Goal: Task Accomplishment & Management: Manage account settings

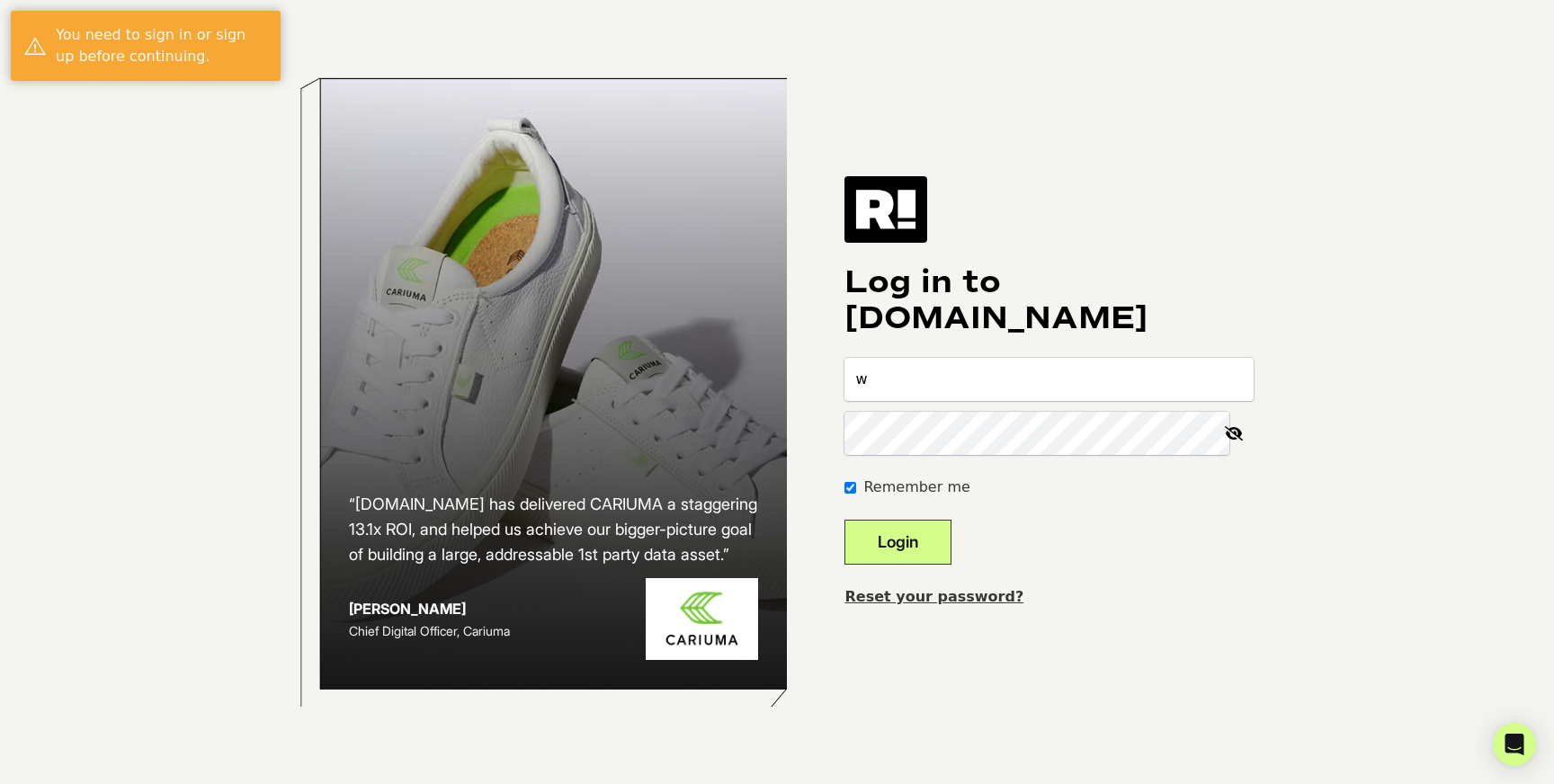
type input "[EMAIL_ADDRESS][DOMAIN_NAME]"
click at [844, 520] on button "Login" at bounding box center [898, 542] width 107 height 45
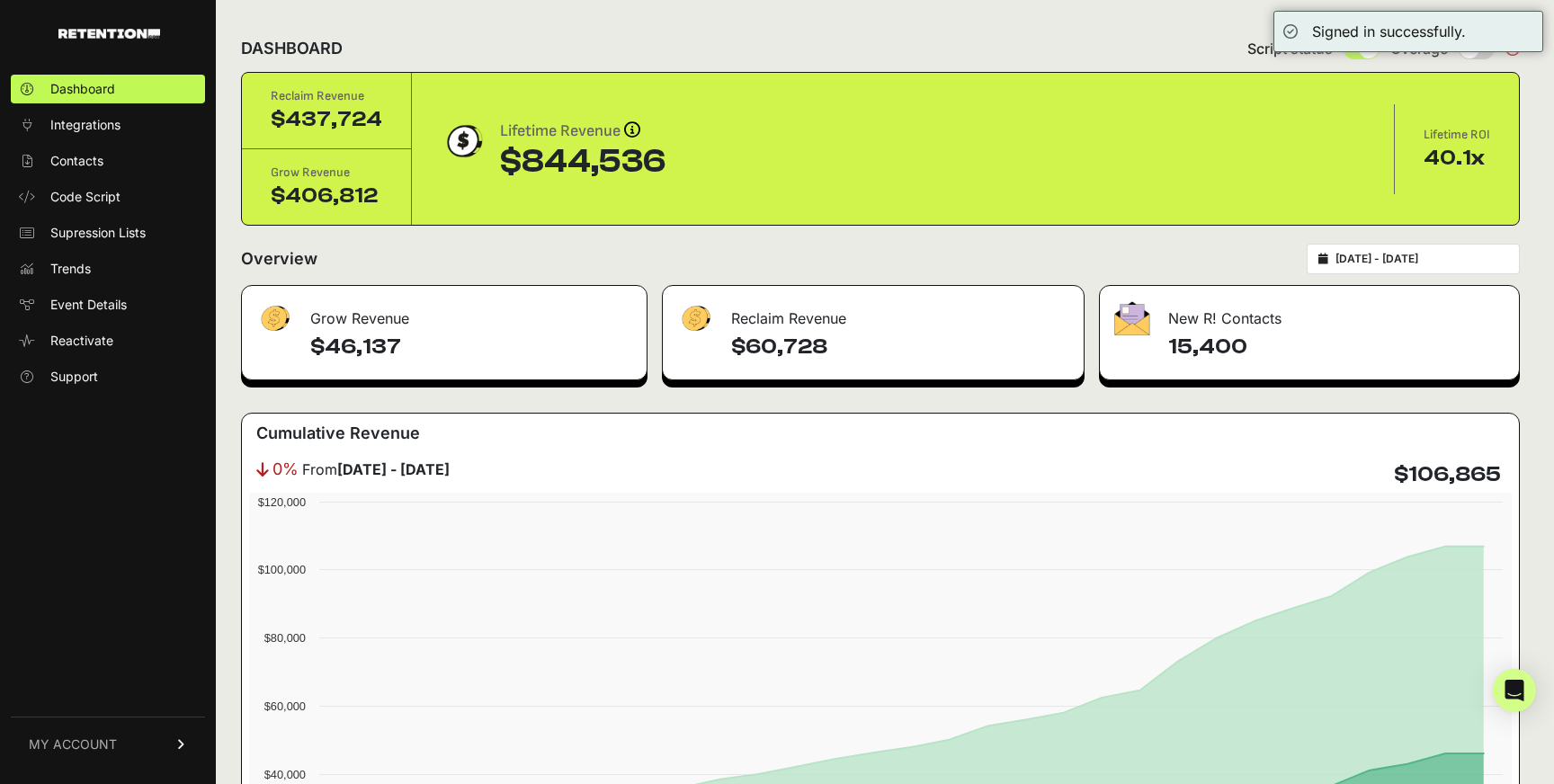
click at [68, 751] on span "MY ACCOUNT" at bounding box center [73, 744] width 88 height 18
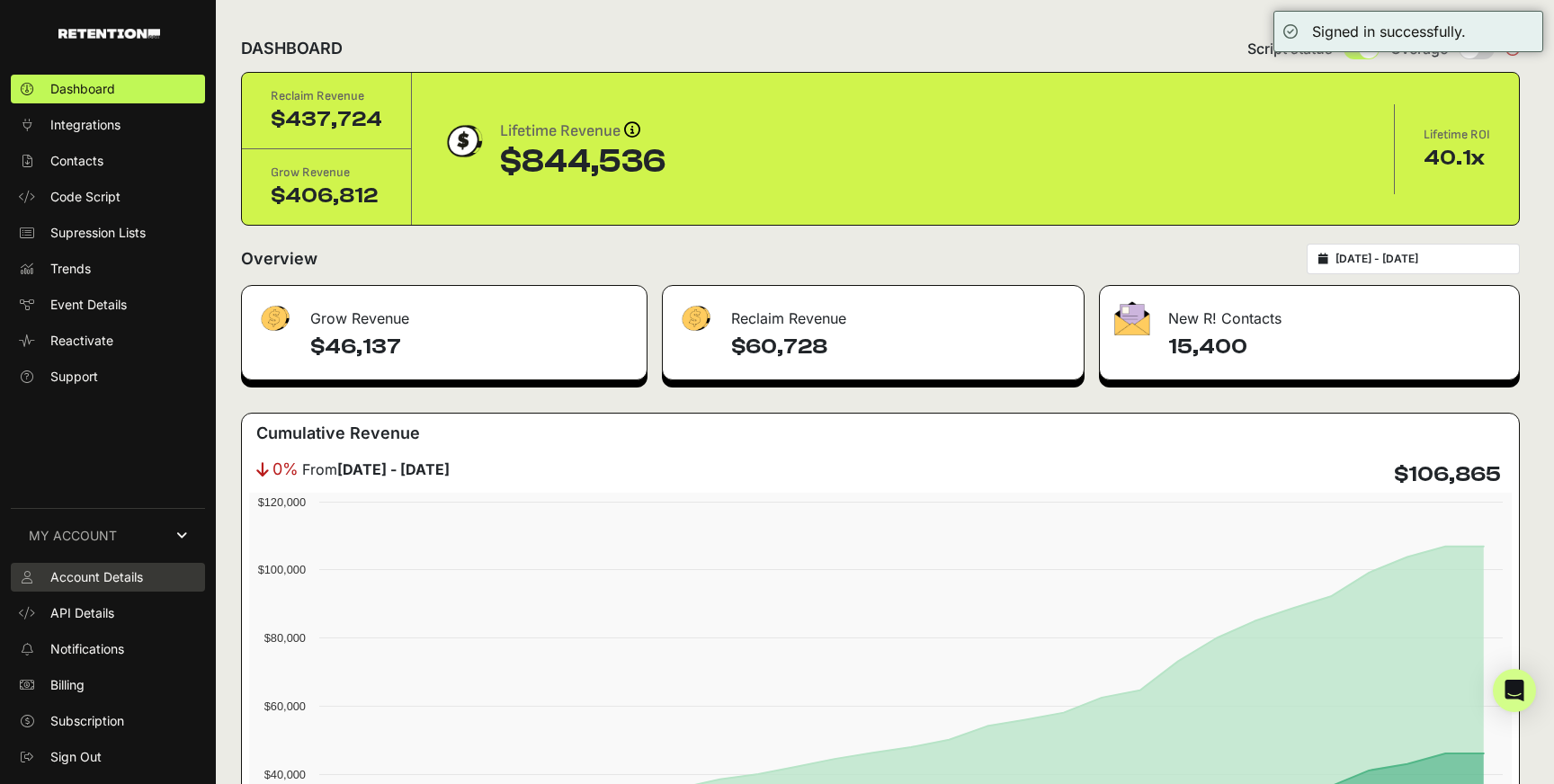
click at [123, 572] on span "Account Details" at bounding box center [96, 577] width 93 height 18
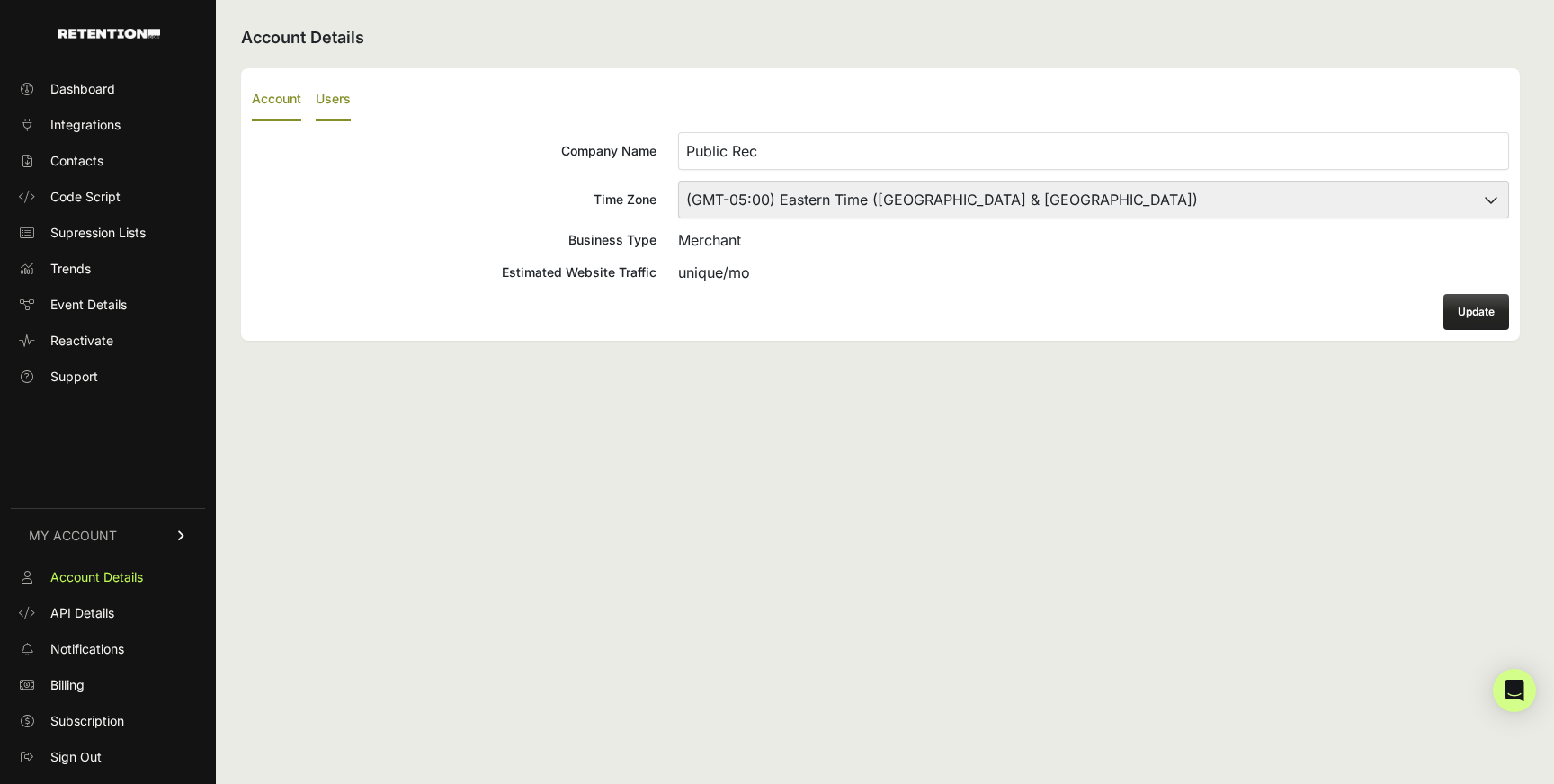
click at [341, 115] on label "Users" at bounding box center [333, 100] width 35 height 42
click at [0, 0] on input "Users" at bounding box center [0, 0] width 0 height 0
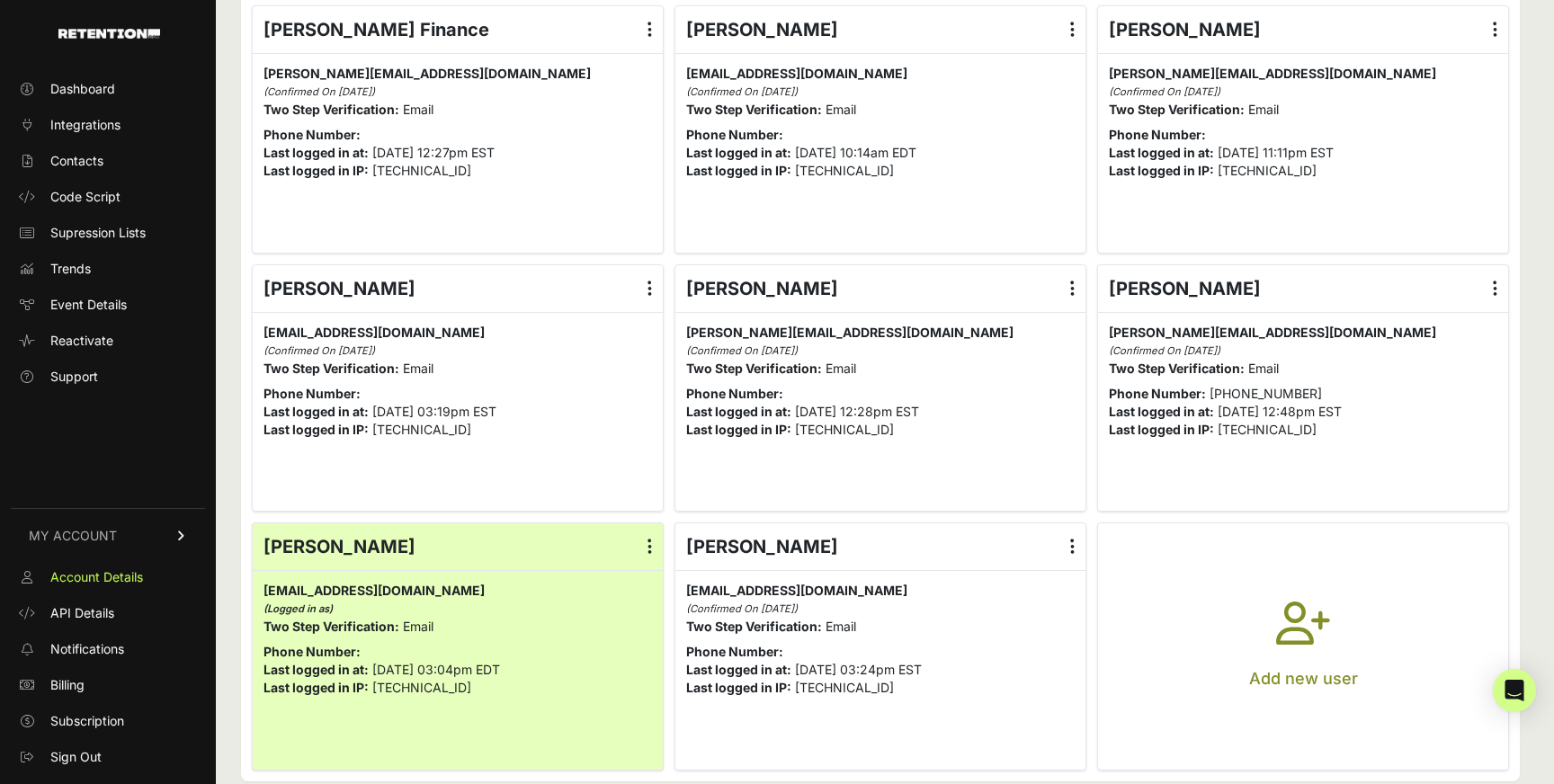
scroll to position [156, 0]
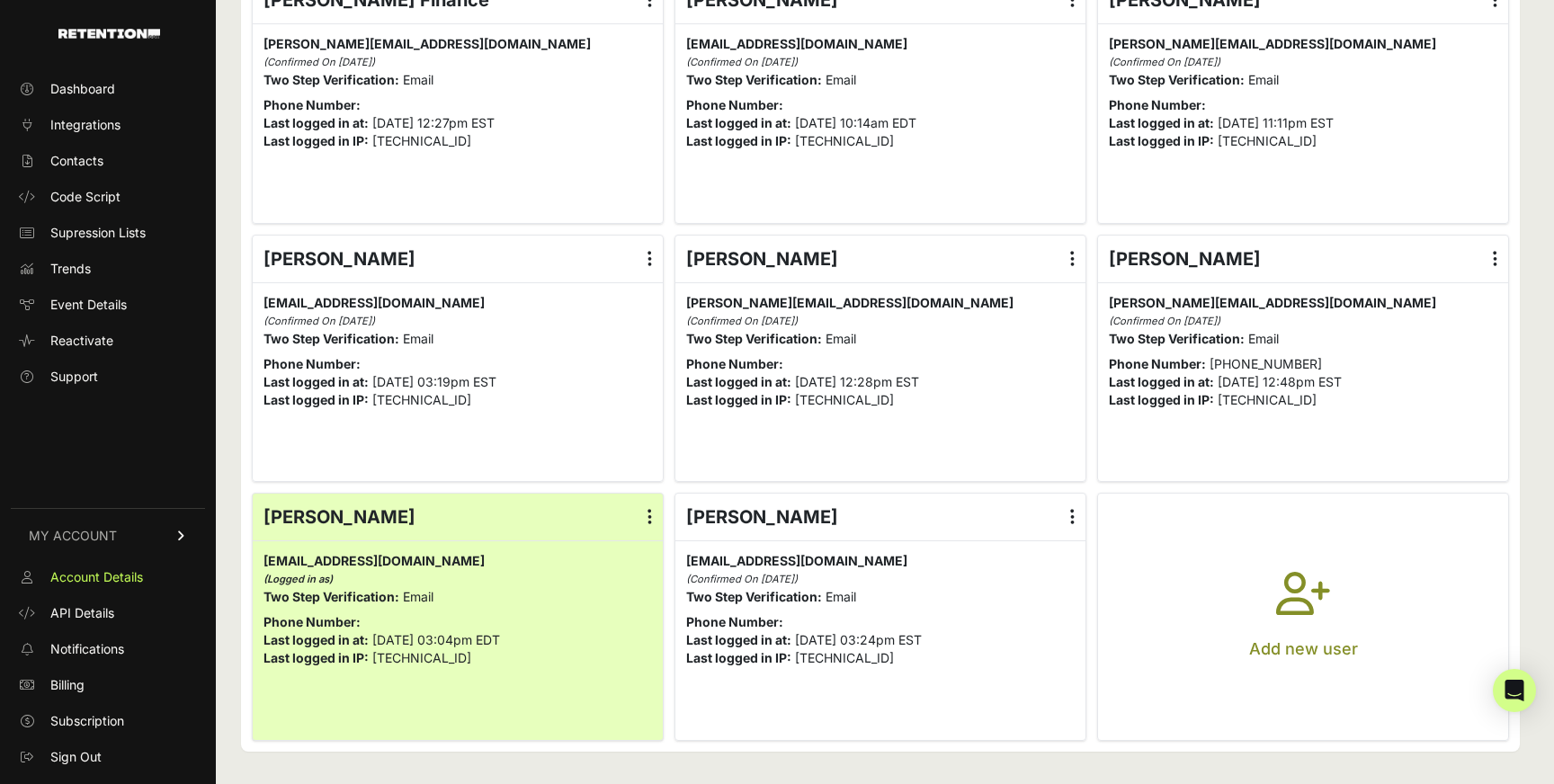
click at [1274, 556] on button "Add new user" at bounding box center [1303, 617] width 410 height 246
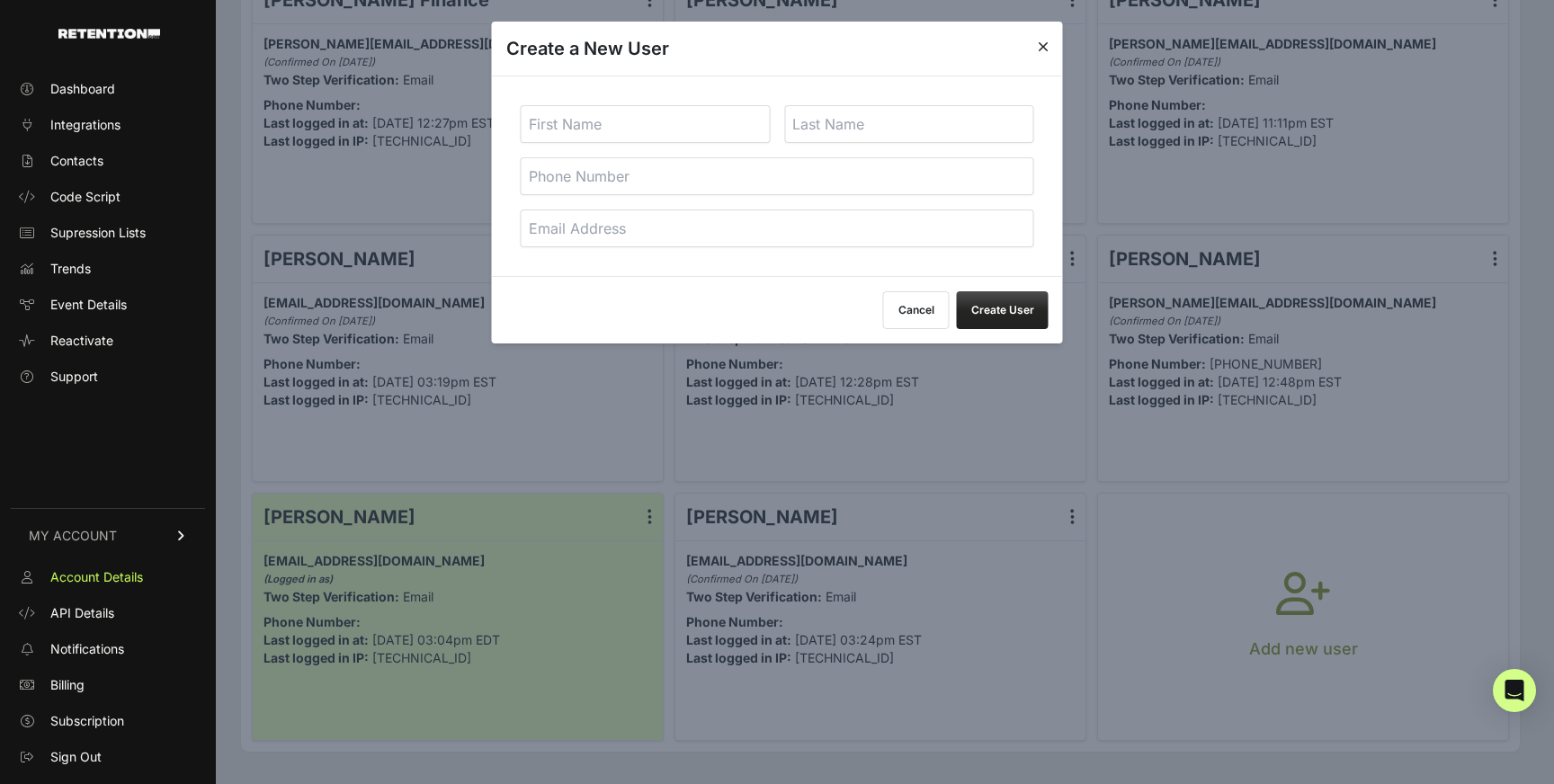
click at [676, 139] on input "text" at bounding box center [646, 124] width 250 height 38
type input "Stephanie"
type input "Fagan"
paste input "Stephaniefagan@nobullproject.com"
type input "Stephaniefagan@nobullproject.com"
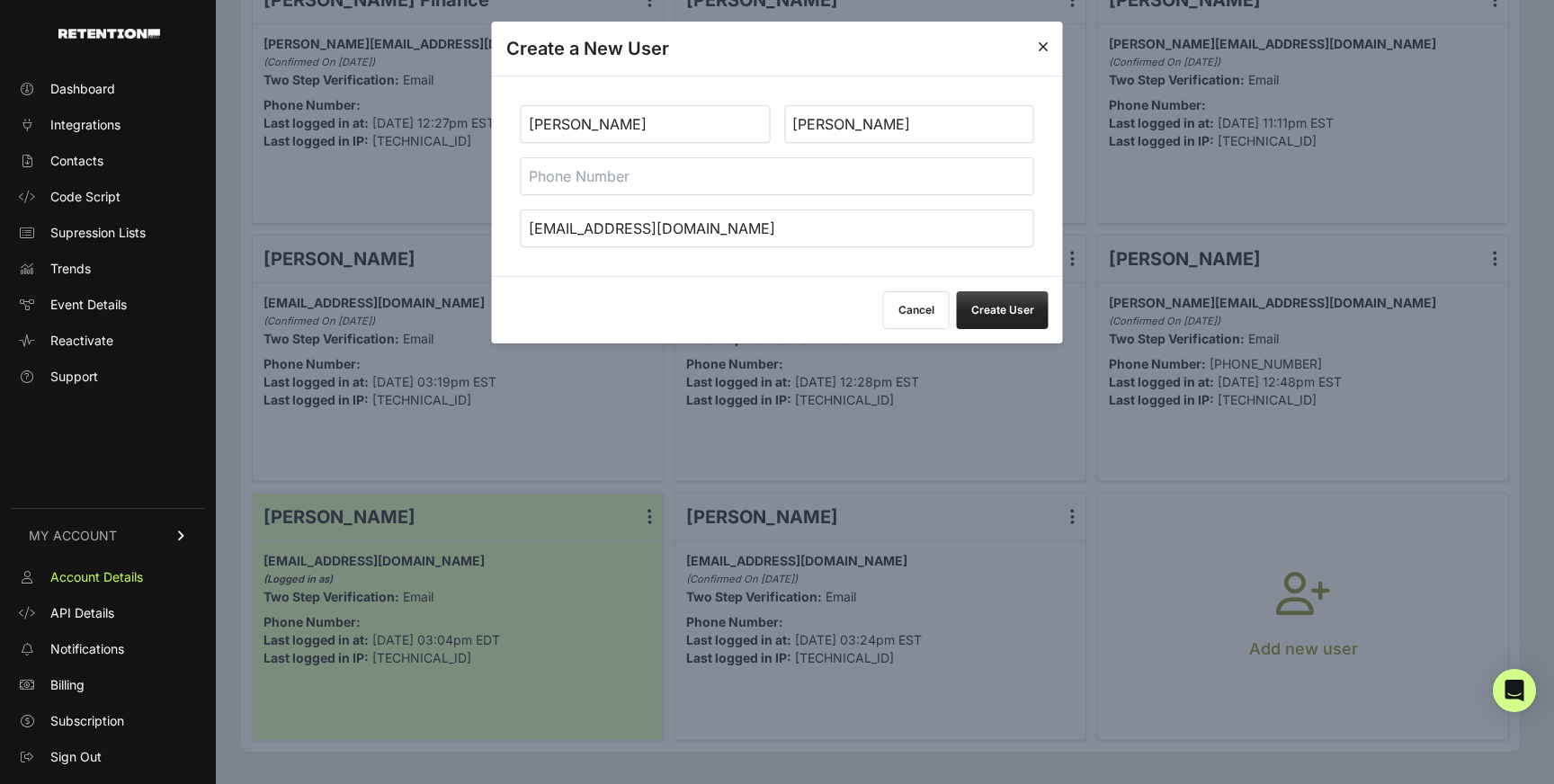
click at [993, 312] on button "Create User" at bounding box center [1003, 310] width 92 height 38
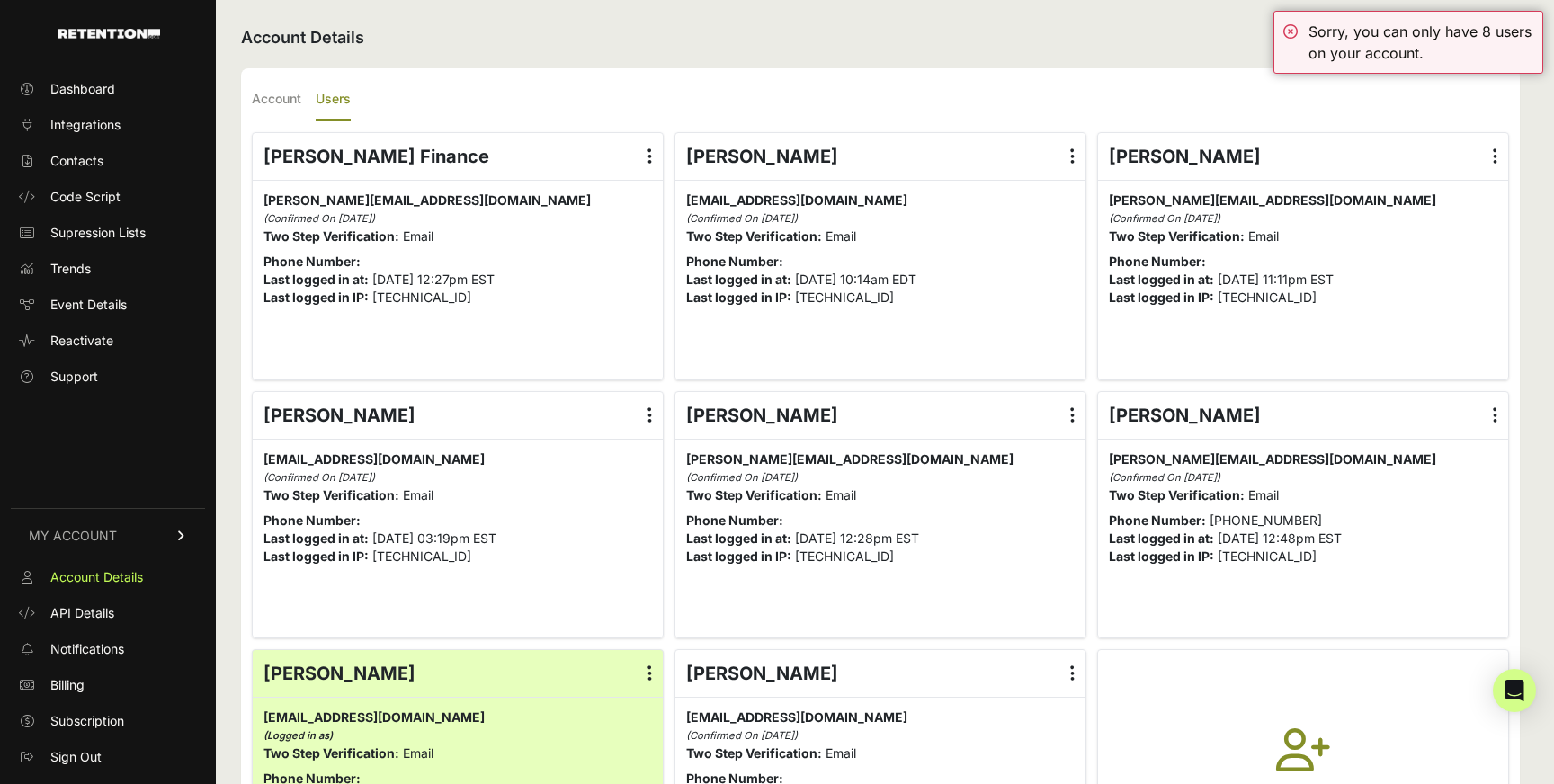
click at [1485, 140] on label at bounding box center [1494, 156] width 26 height 47
click at [0, 0] on input "radio" at bounding box center [0, 0] width 0 height 0
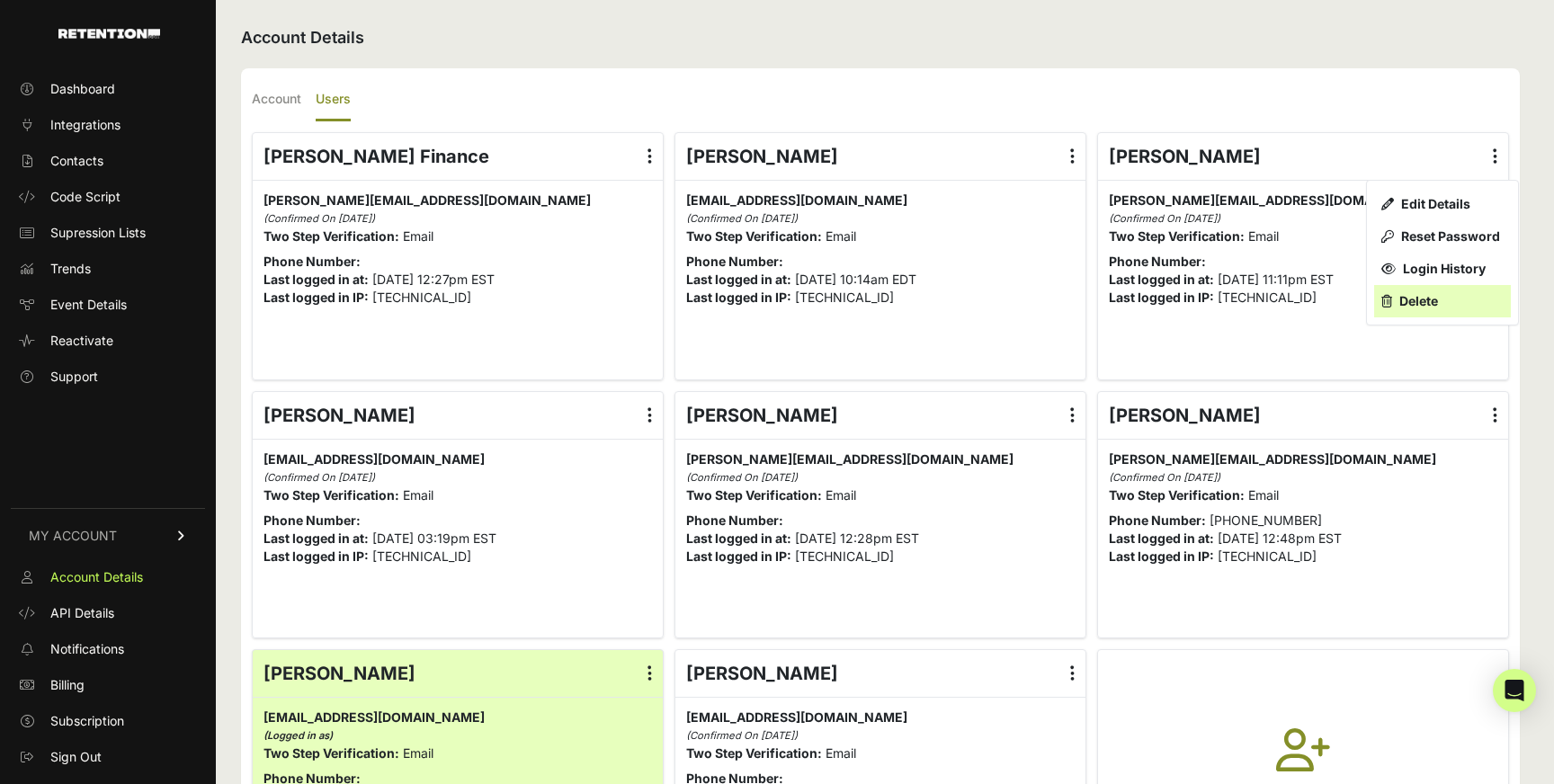
click at [1428, 302] on link "Delete" at bounding box center [1441, 301] width 136 height 32
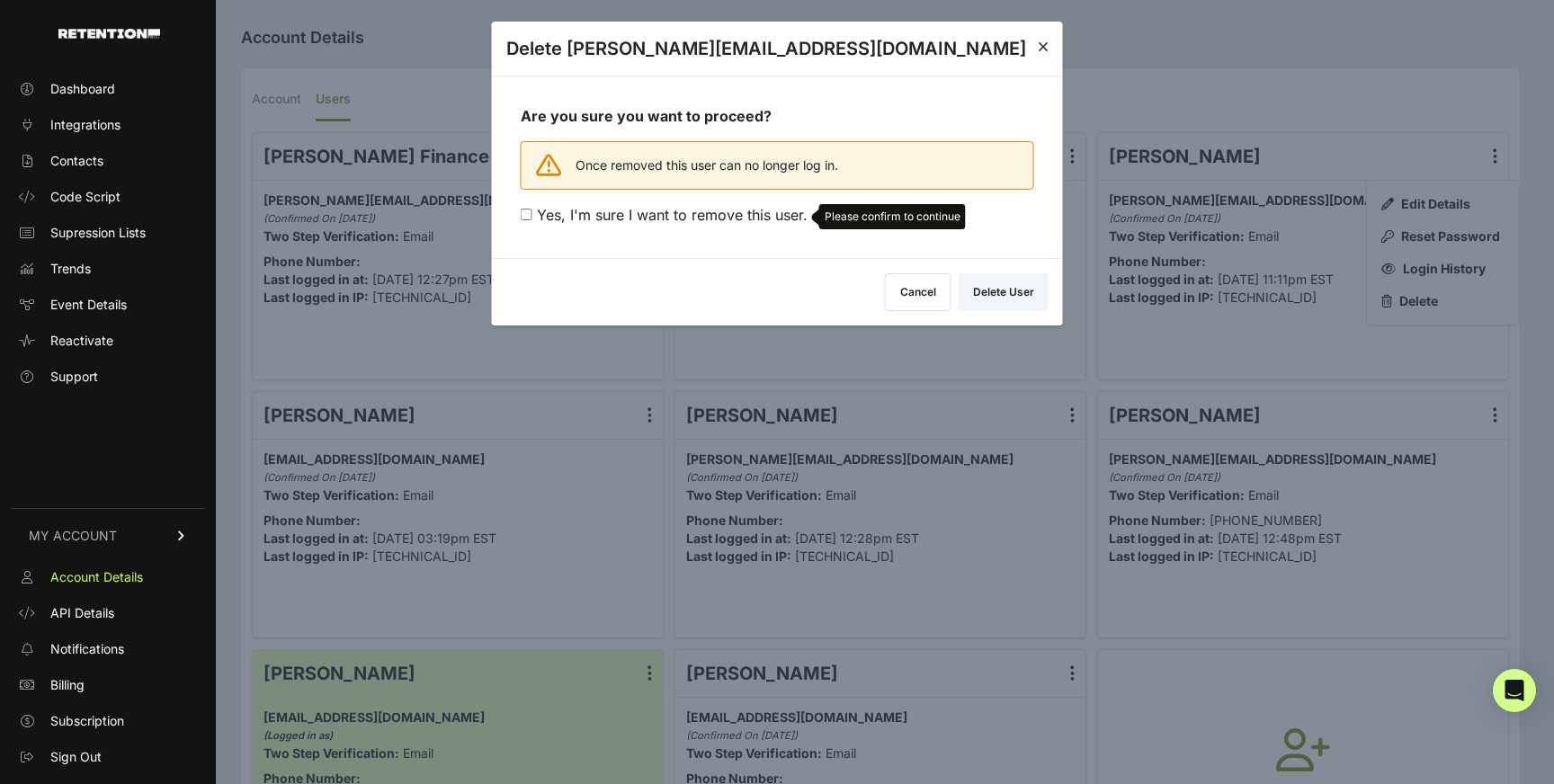
click at [696, 216] on span "Yes, I'm sure I want to remove this user." at bounding box center [673, 215] width 271 height 18
click at [532, 216] on input "Yes, I'm sure I want to remove this user. Please confirm to continue" at bounding box center [527, 215] width 11 height 11
checkbox input "true"
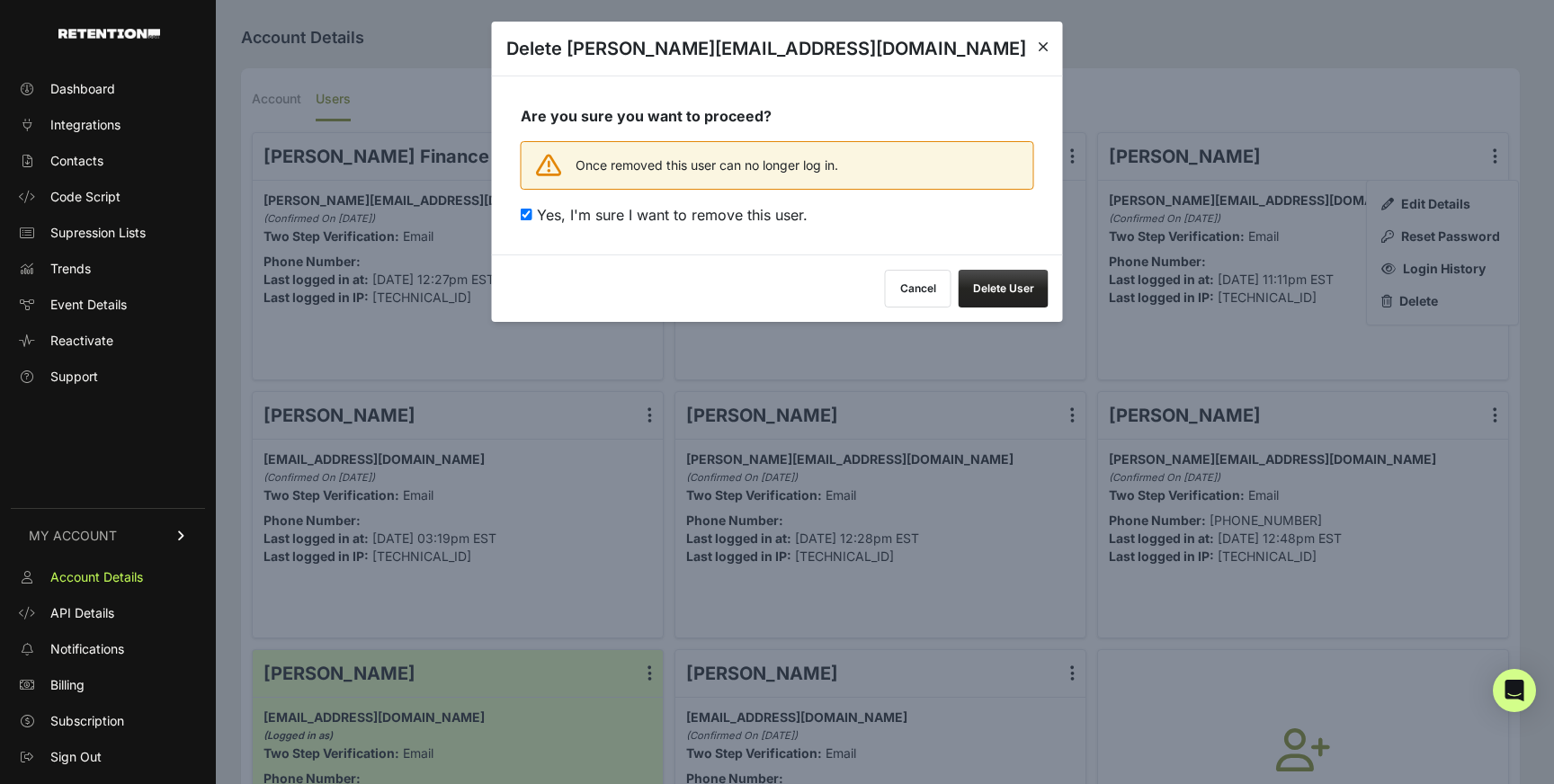
click at [1029, 279] on button "Delete User" at bounding box center [1004, 289] width 90 height 38
